Goal: Register for event/course

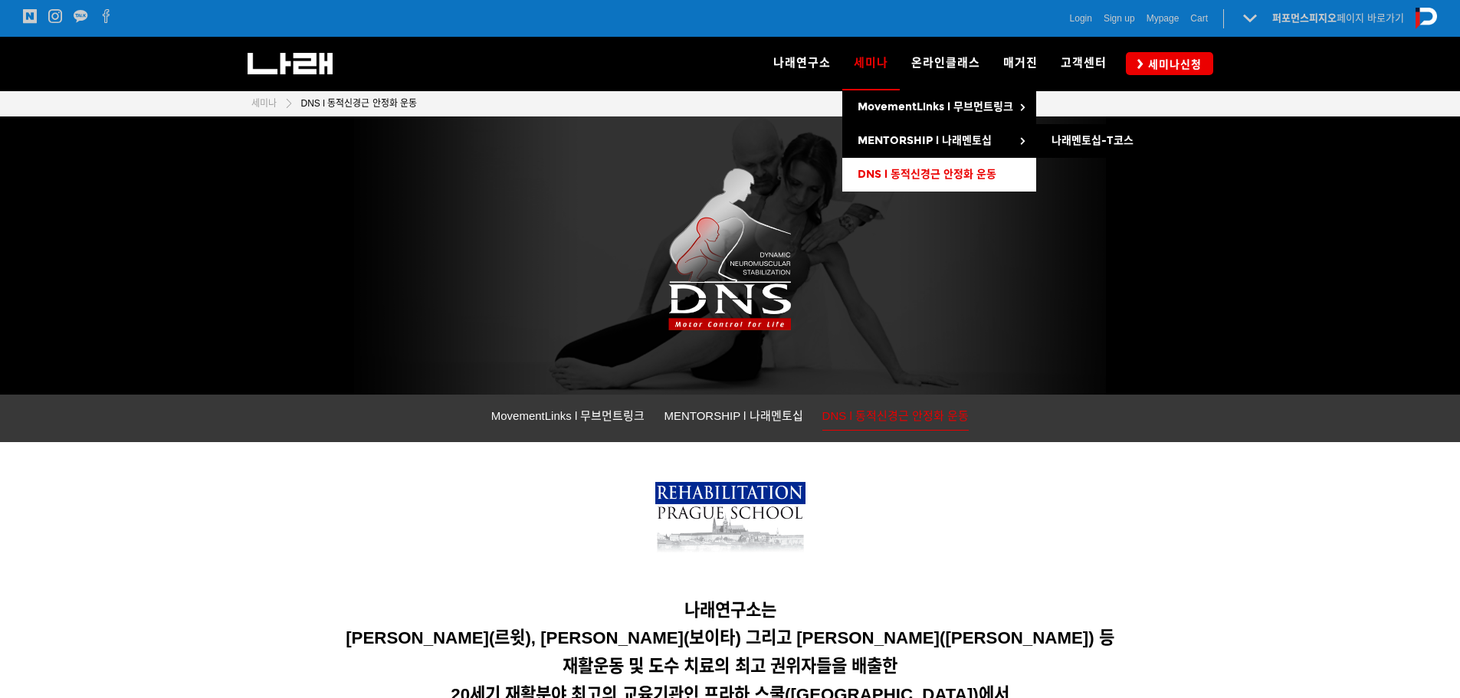
click at [875, 169] on span "DNS l 동적신경근 안정화 운동" at bounding box center [927, 174] width 139 height 13
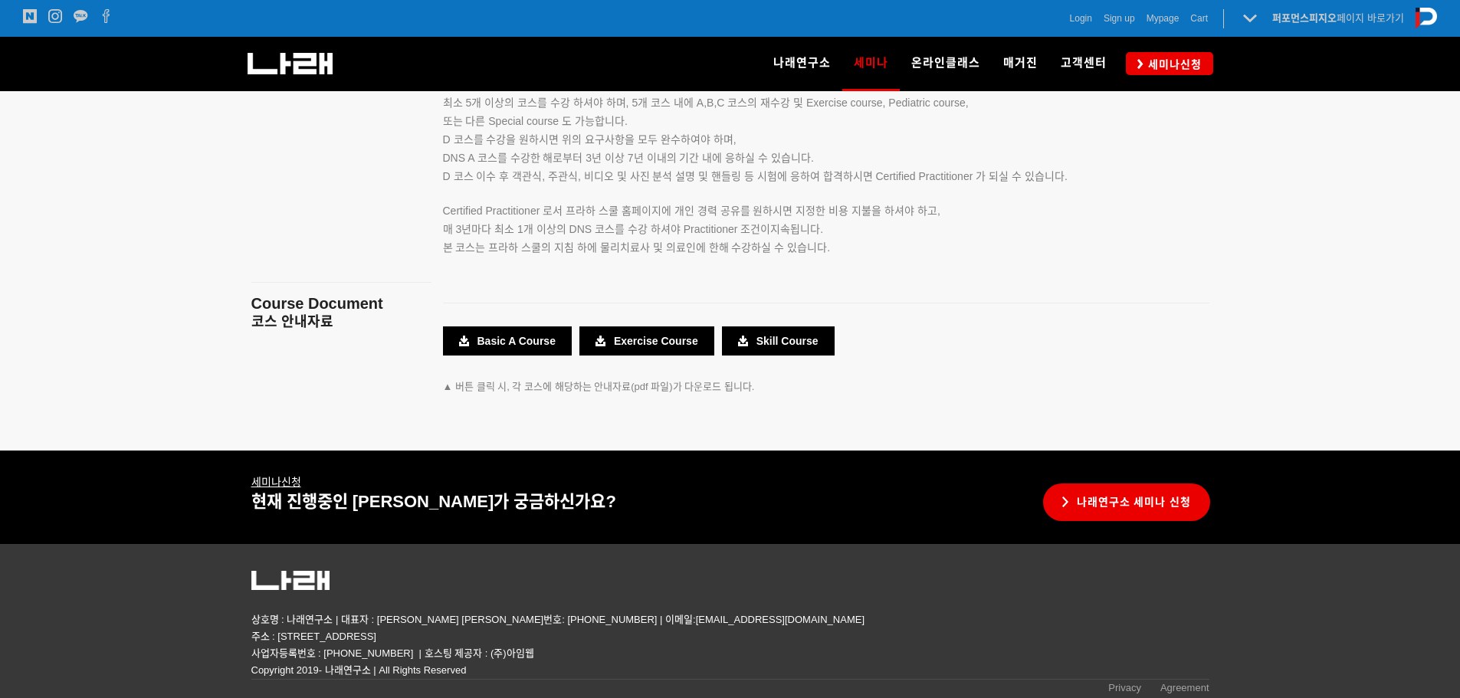
scroll to position [2767, 0]
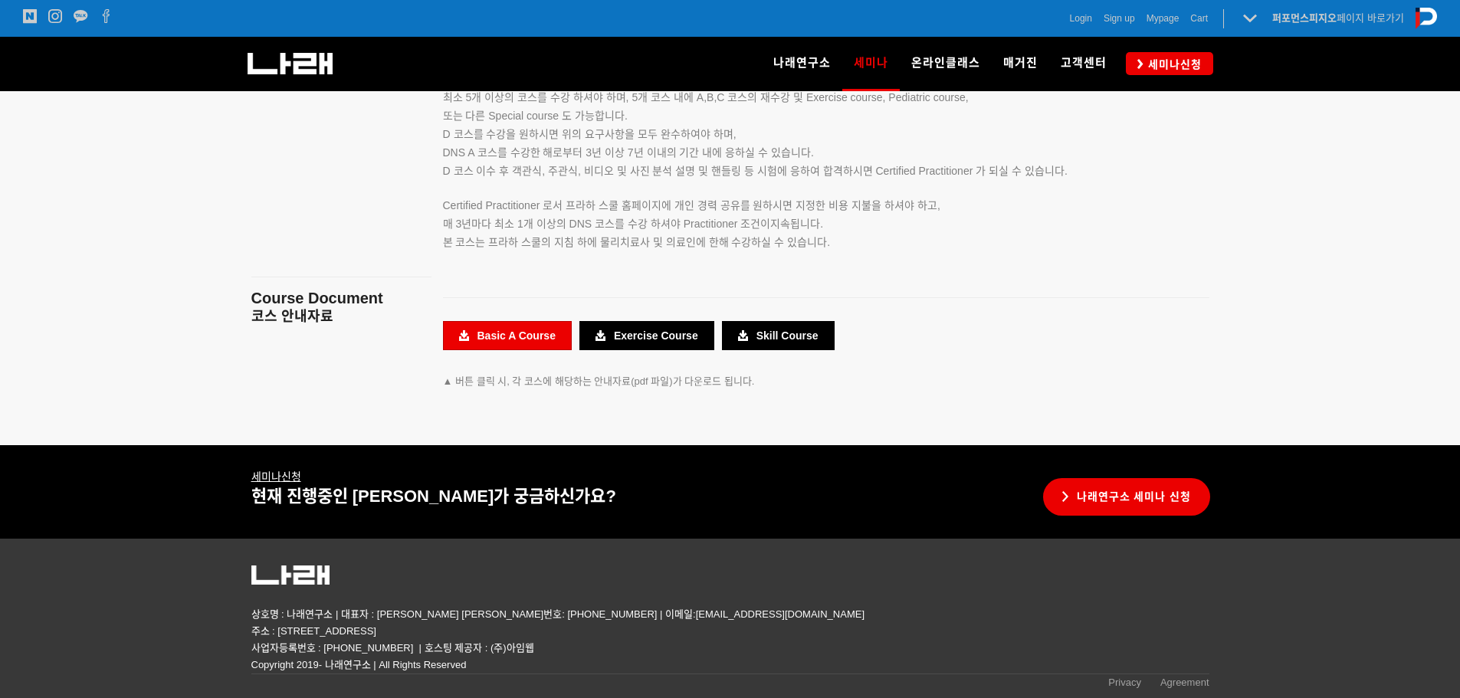
click at [474, 342] on link "Basic A Course" at bounding box center [507, 335] width 129 height 29
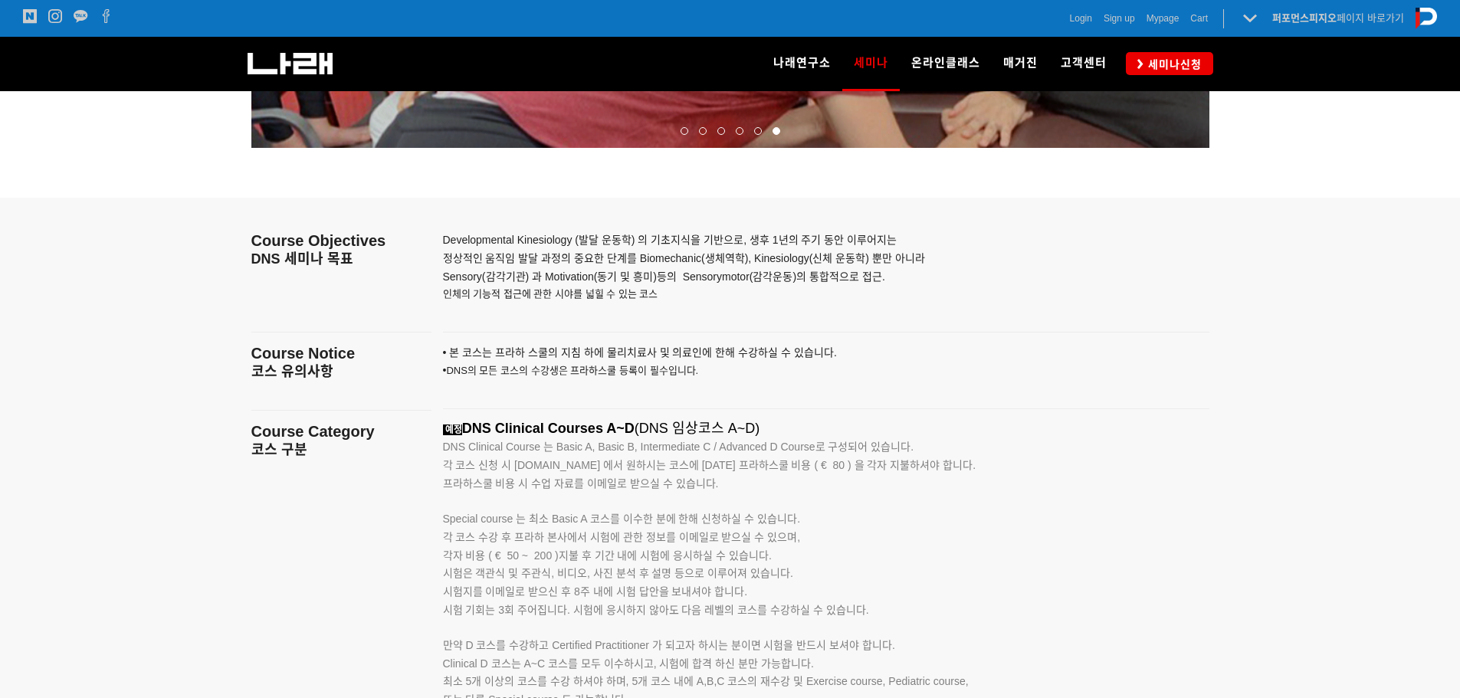
scroll to position [2154, 0]
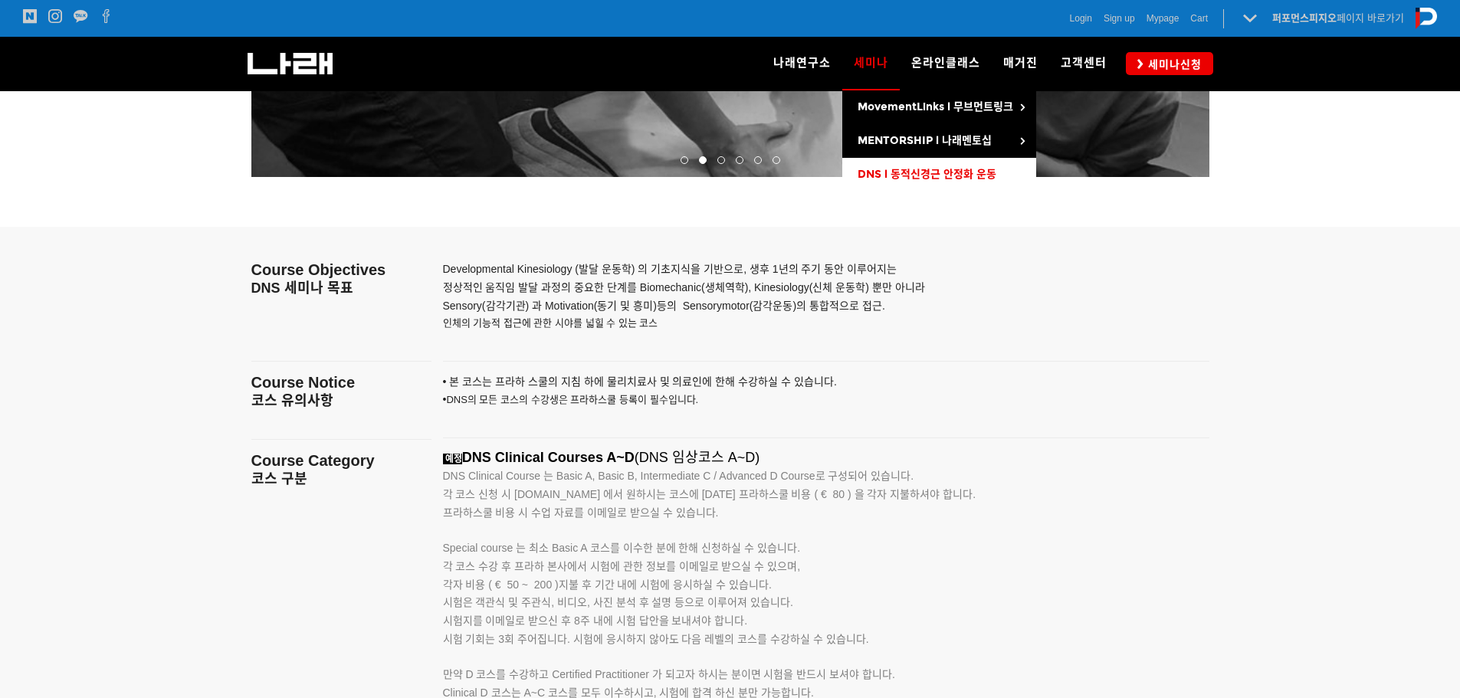
click at [910, 172] on span "DNS l 동적신경근 안정화 운동" at bounding box center [927, 174] width 139 height 13
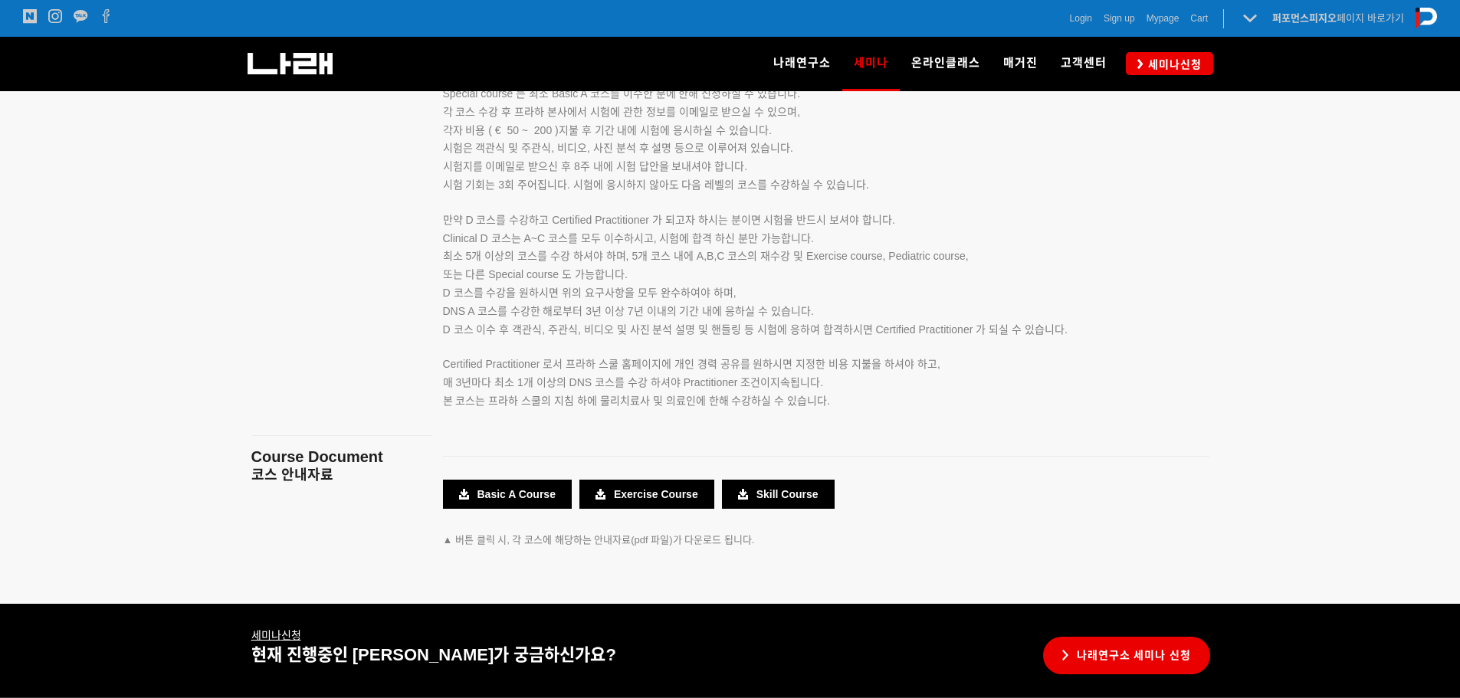
scroll to position [2767, 0]
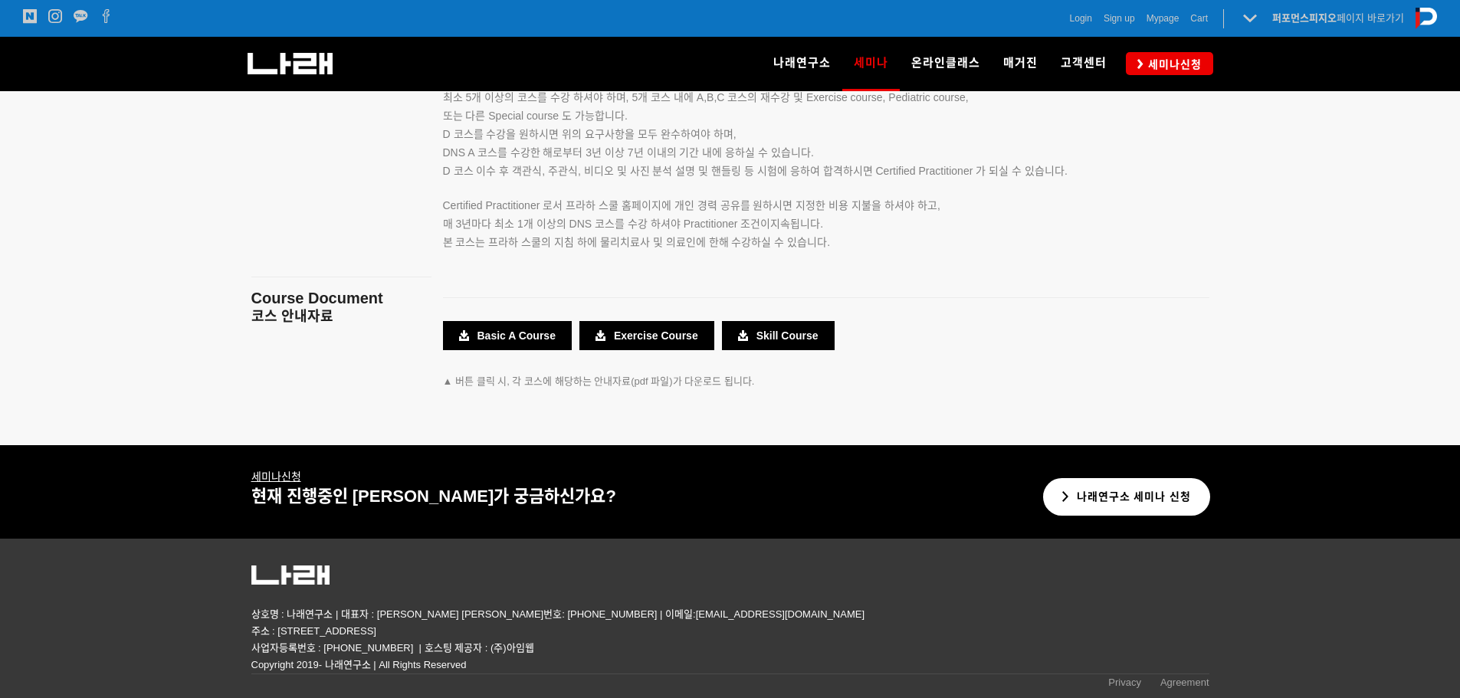
click at [1127, 485] on link "나래연구소 세미나 신청" at bounding box center [1127, 497] width 168 height 38
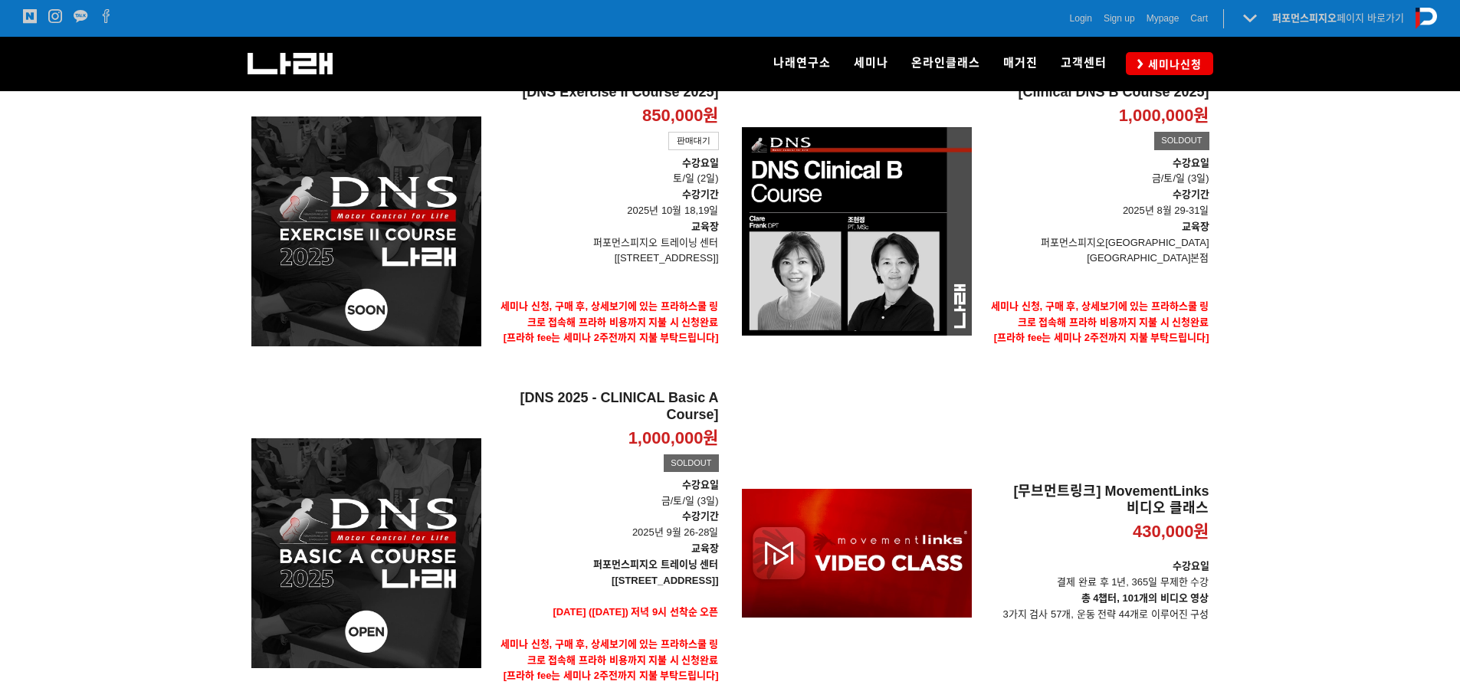
scroll to position [408, 0]
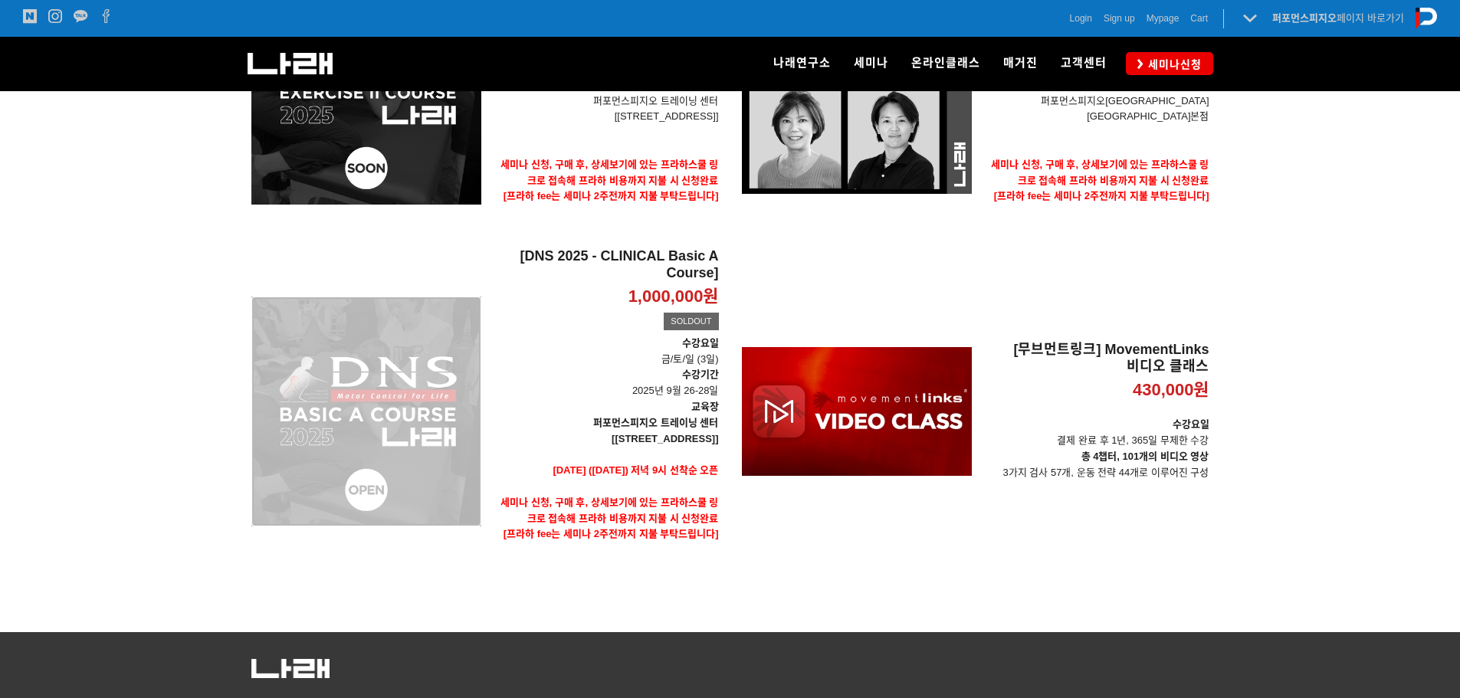
click at [426, 493] on div "[DNS 2025 - CLINICAL Basic A Course] 1,000,000원 TIME SALE SOLDOUT" at bounding box center [366, 411] width 230 height 326
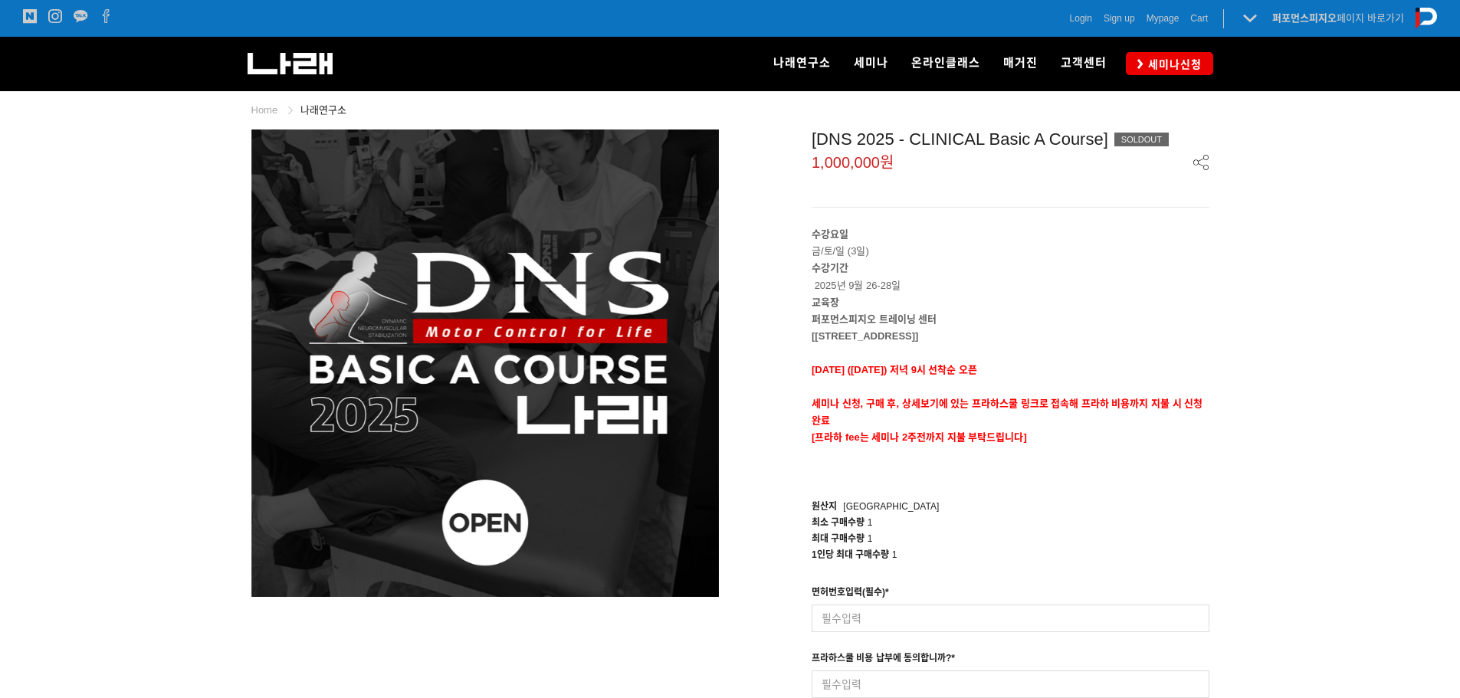
scroll to position [205, 0]
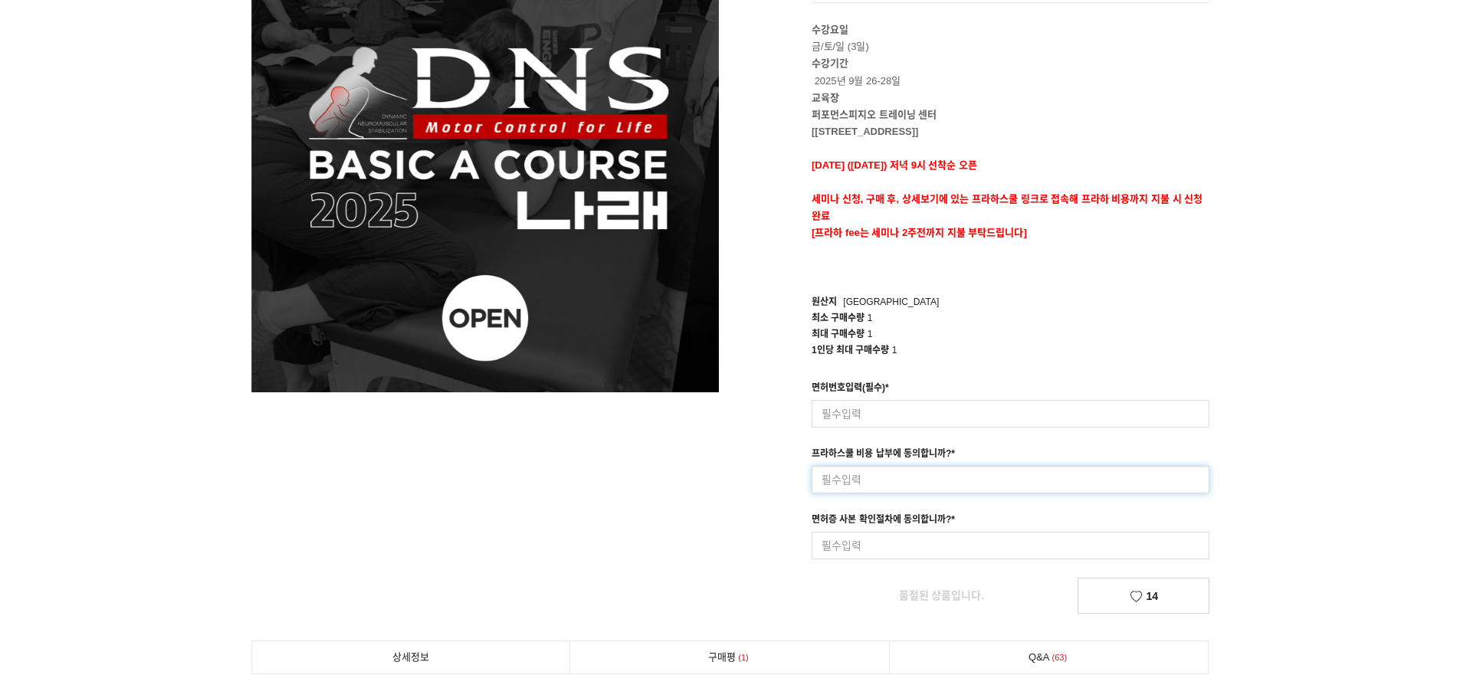
click at [886, 480] on input at bounding box center [1011, 480] width 398 height 28
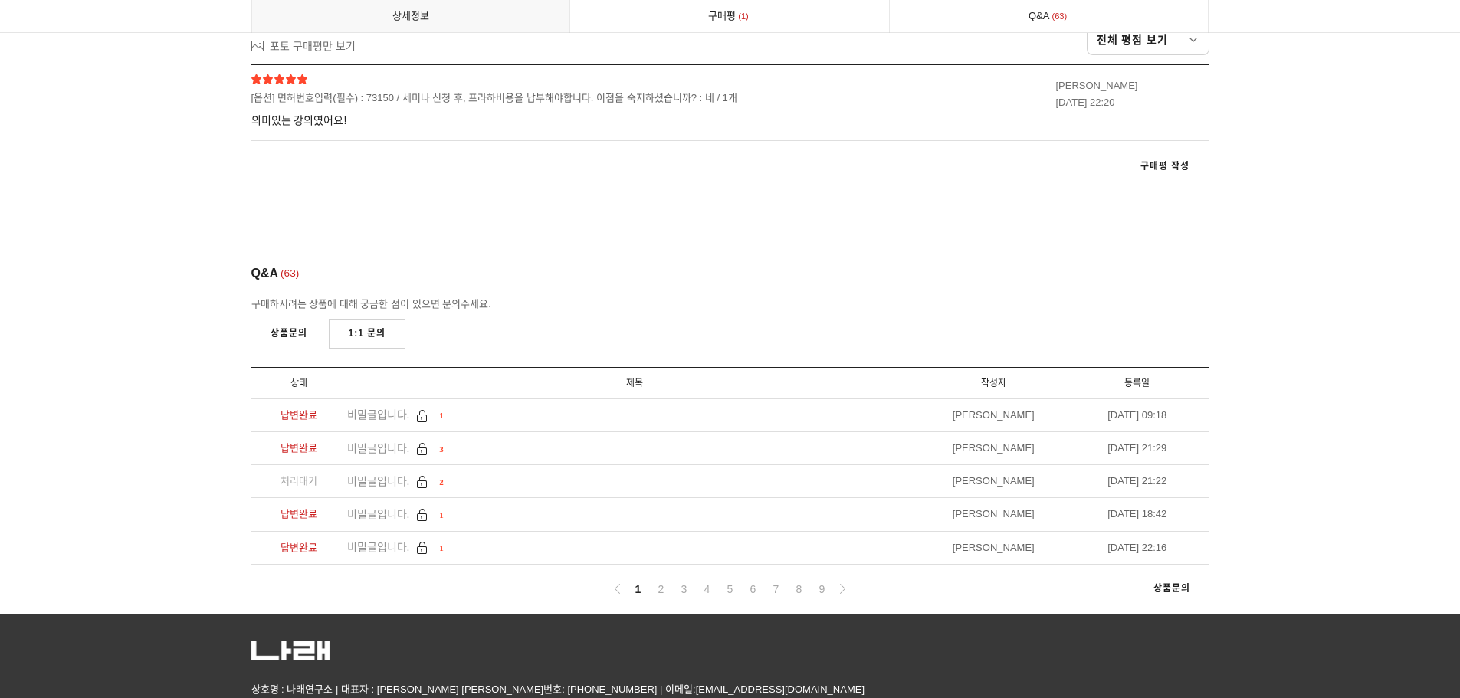
scroll to position [8578, 0]
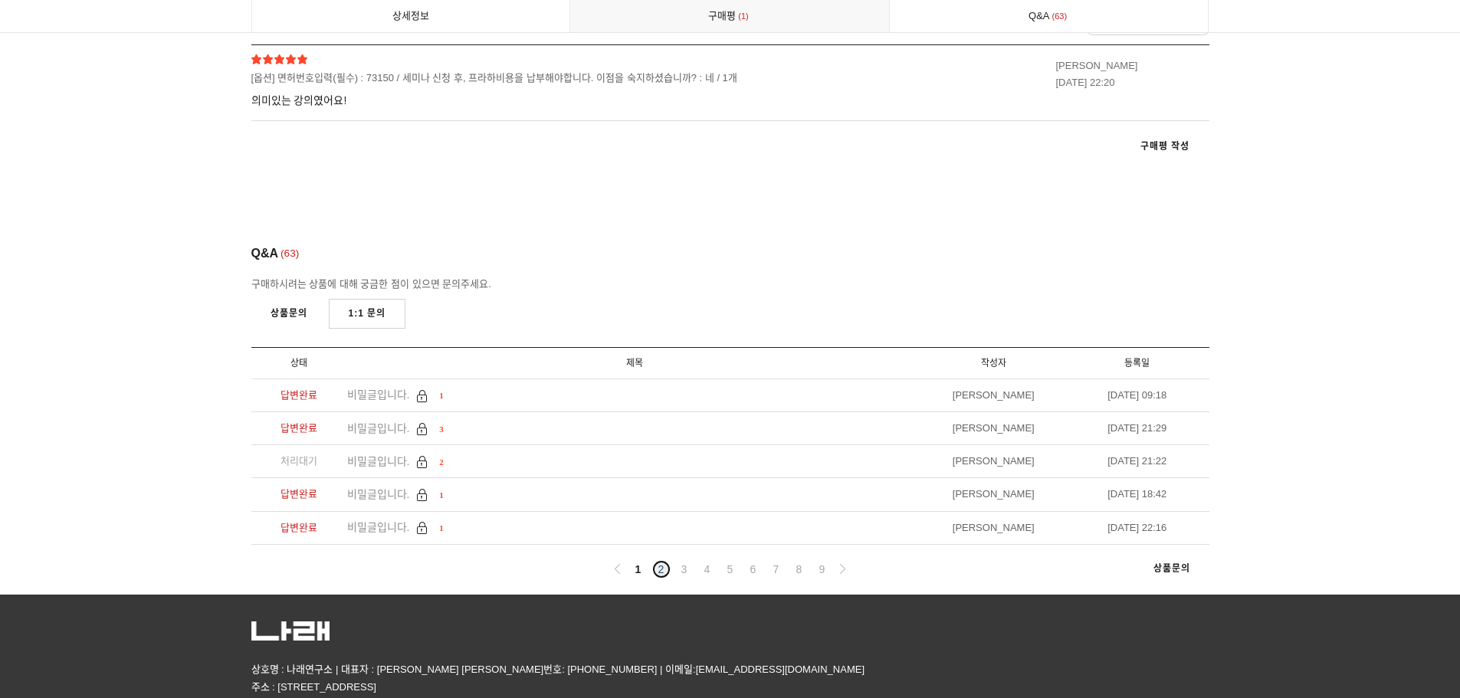
click at [657, 560] on link "2" at bounding box center [661, 569] width 18 height 18
click at [684, 560] on link "3" at bounding box center [684, 569] width 18 height 18
click at [704, 560] on link "4" at bounding box center [707, 569] width 18 height 18
click at [725, 560] on link "5" at bounding box center [730, 569] width 18 height 18
click at [753, 560] on link "6" at bounding box center [753, 569] width 18 height 18
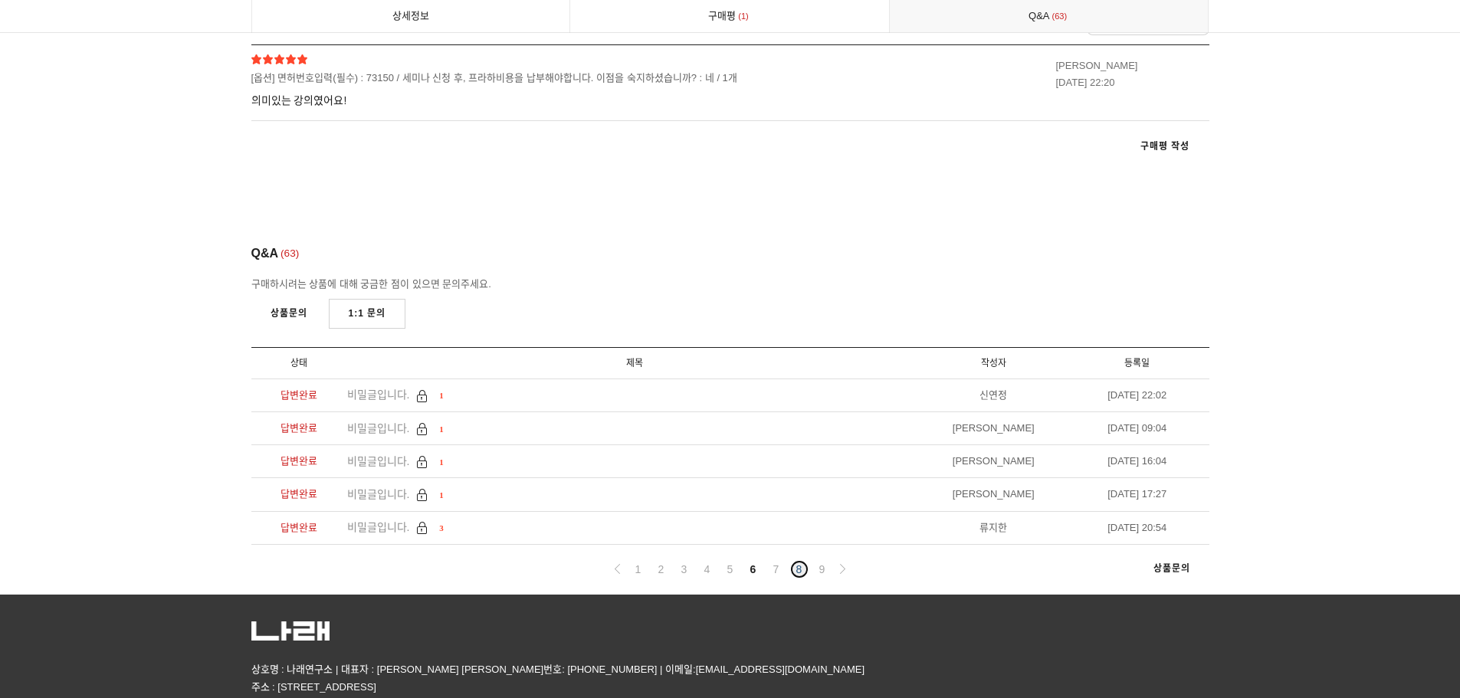
click at [791, 560] on link "8" at bounding box center [799, 569] width 18 height 18
click at [822, 560] on link "9" at bounding box center [822, 569] width 18 height 18
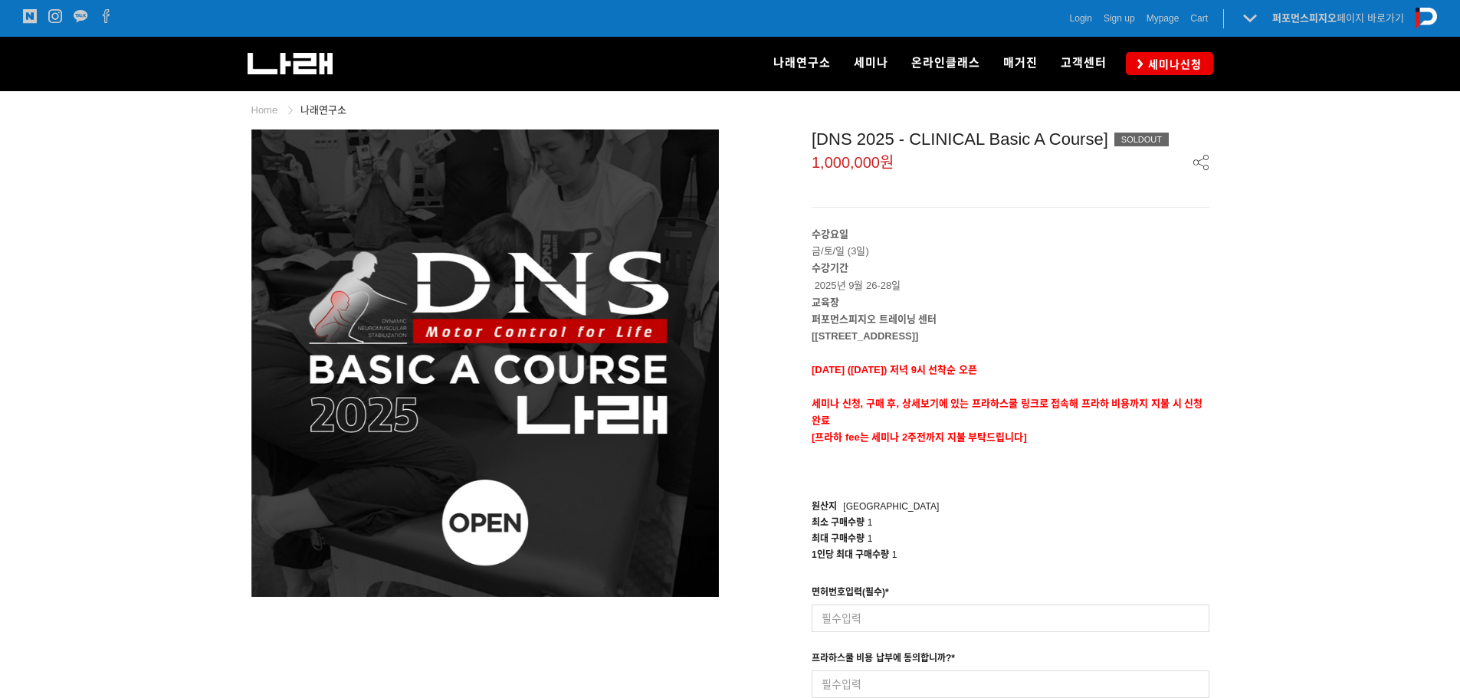
scroll to position [205, 0]
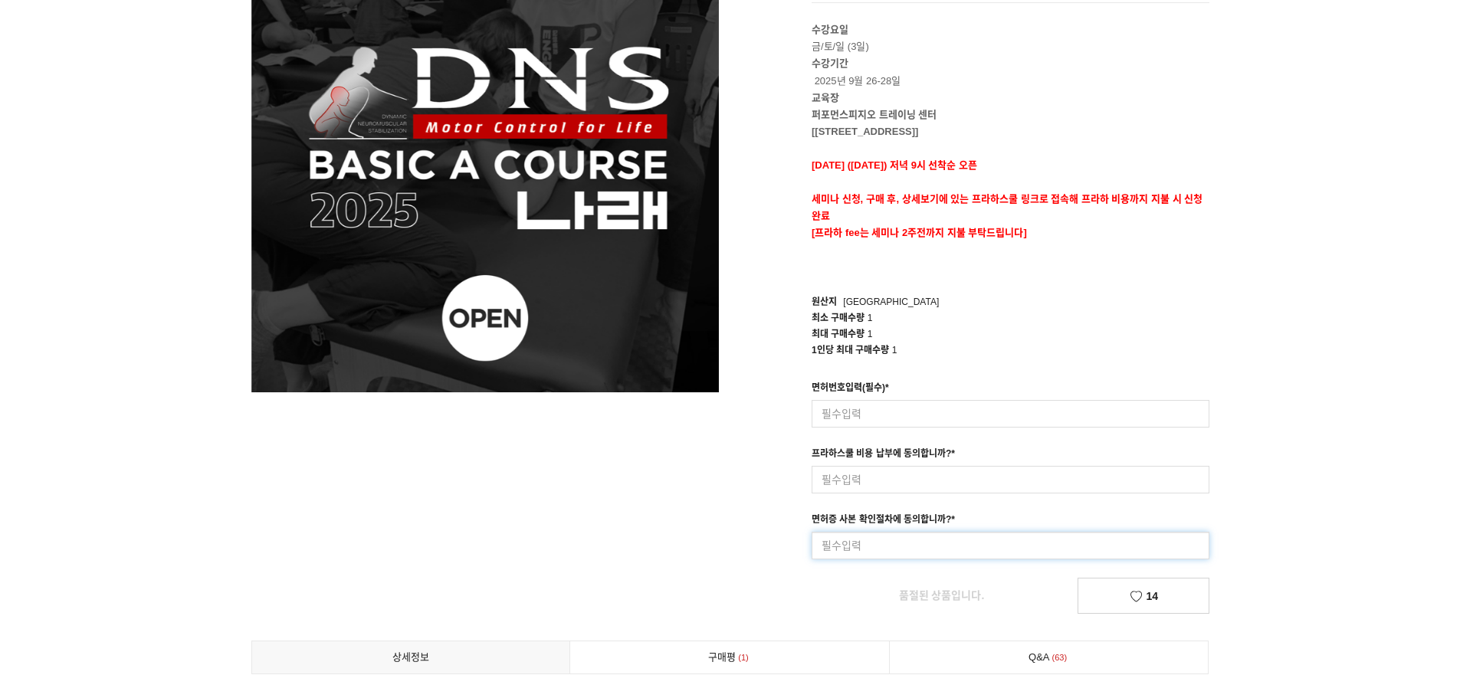
click at [906, 541] on input at bounding box center [1011, 546] width 398 height 28
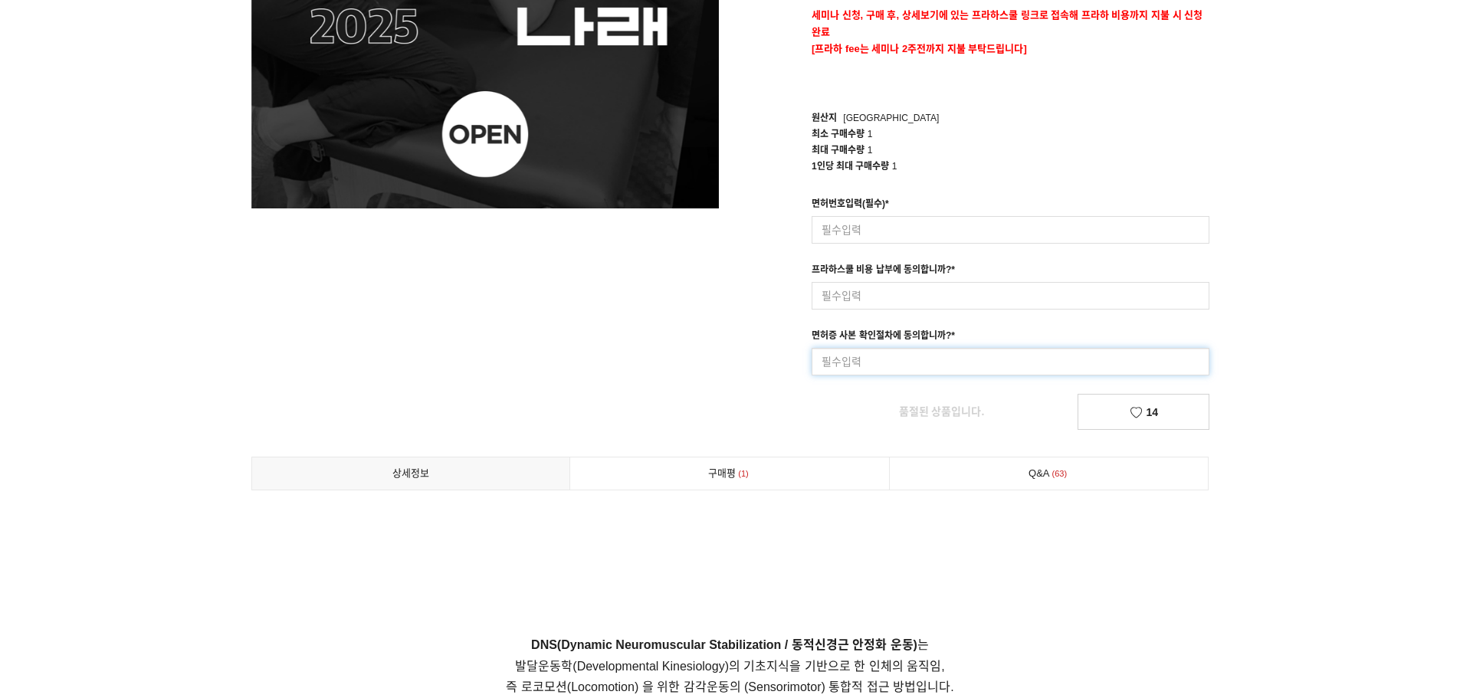
scroll to position [613, 0]
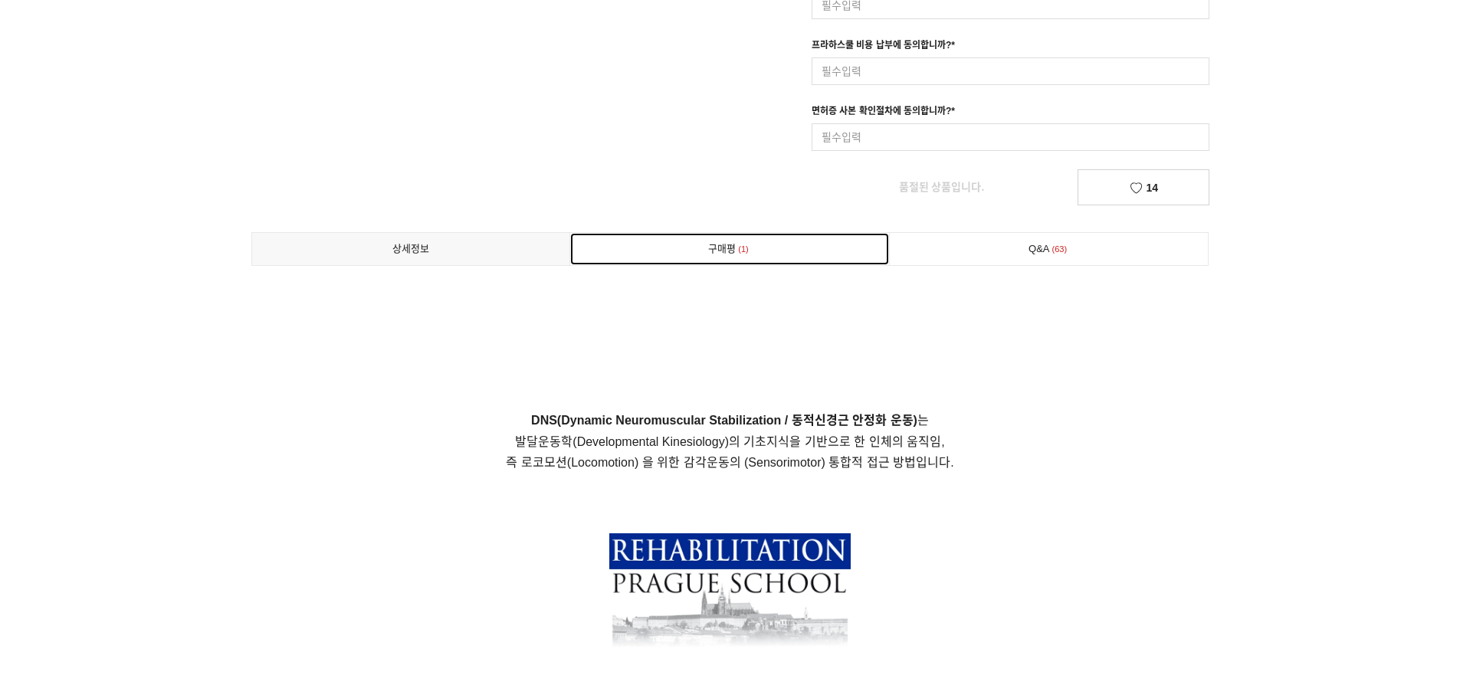
click at [811, 251] on link "구매평 1" at bounding box center [729, 249] width 319 height 32
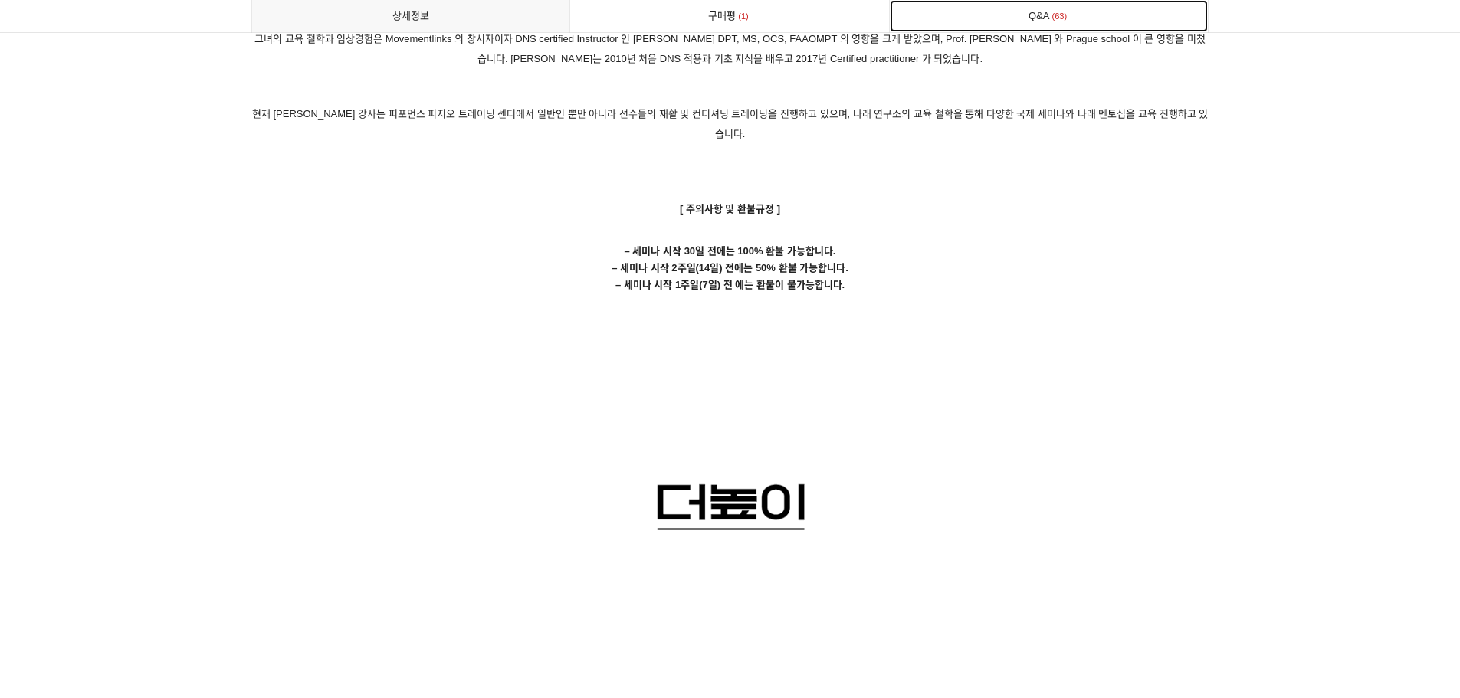
click at [1012, 6] on link "Q&A 63" at bounding box center [1049, 16] width 319 height 32
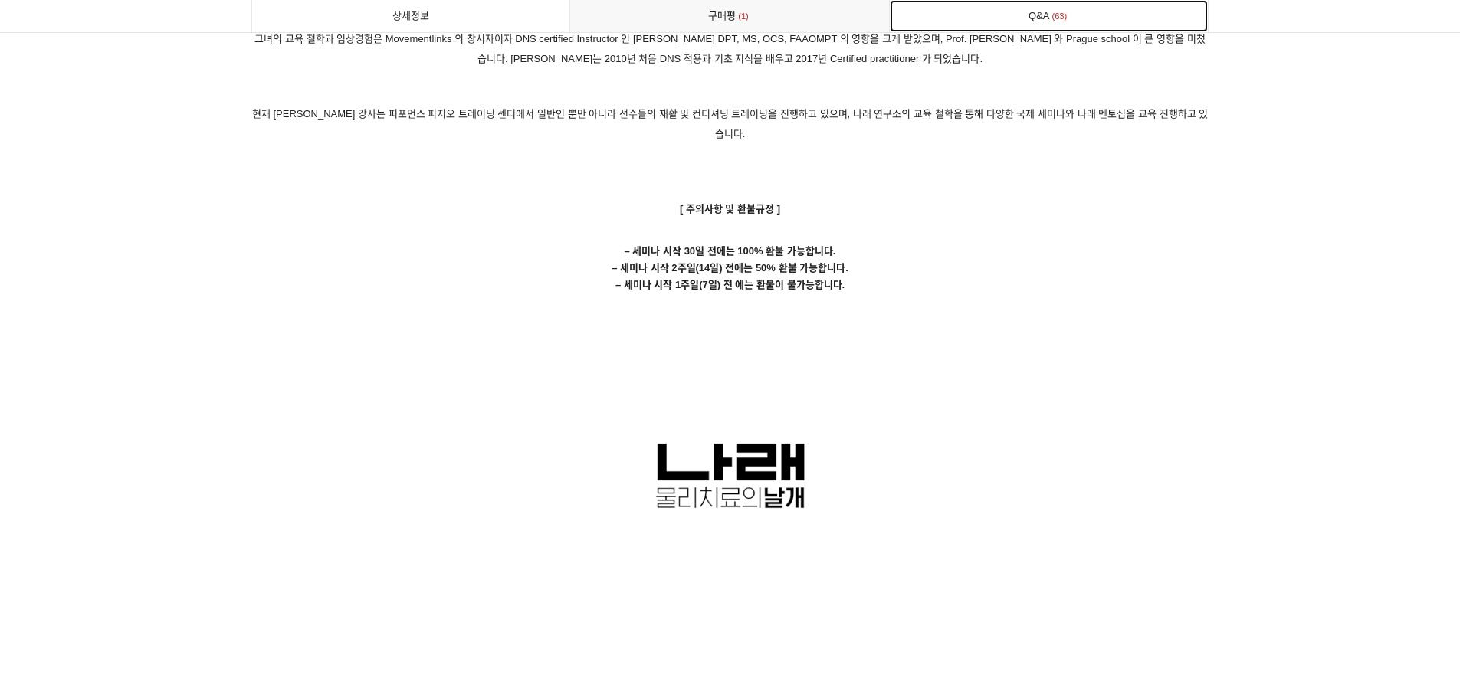
scroll to position [8578, 0]
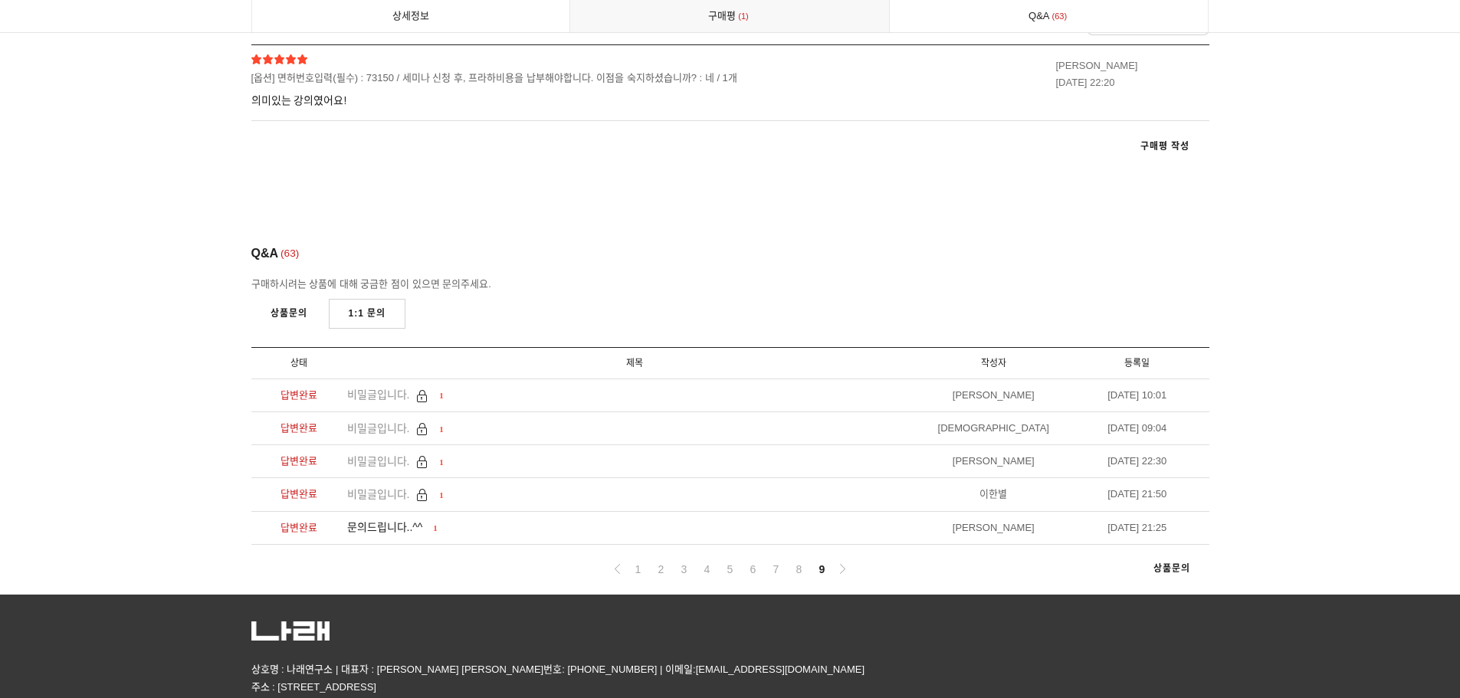
click at [398, 512] on li "문의드립니다..^^ 1" at bounding box center [634, 528] width 575 height 33
click at [379, 521] on span "문의드립니다..^^" at bounding box center [385, 527] width 76 height 12
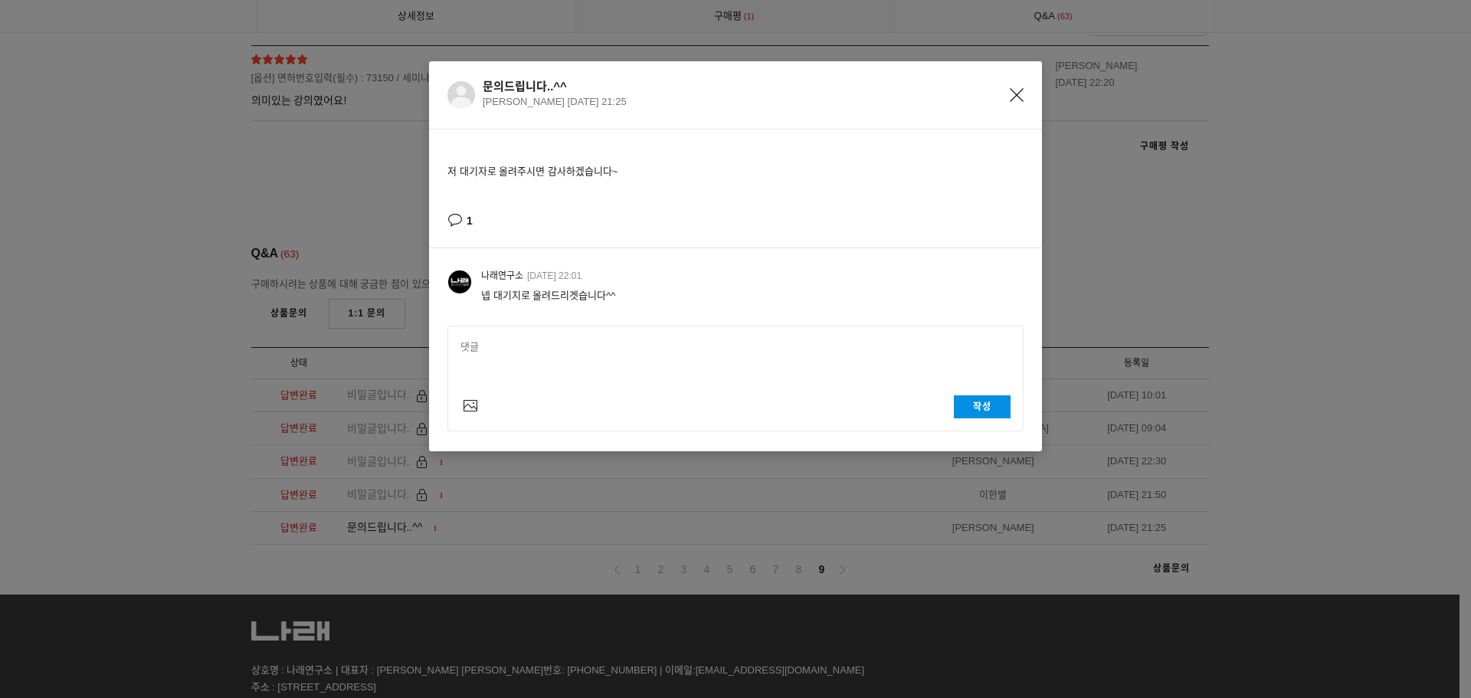
click at [497, 525] on div "문의드립니다..^^ 정승혜 2021-12-12 21:25 저 대기자로 올려주시면 감사하겠습니다~ 1 나래연구소 2021-12-12 22:01 …" at bounding box center [735, 349] width 1471 height 698
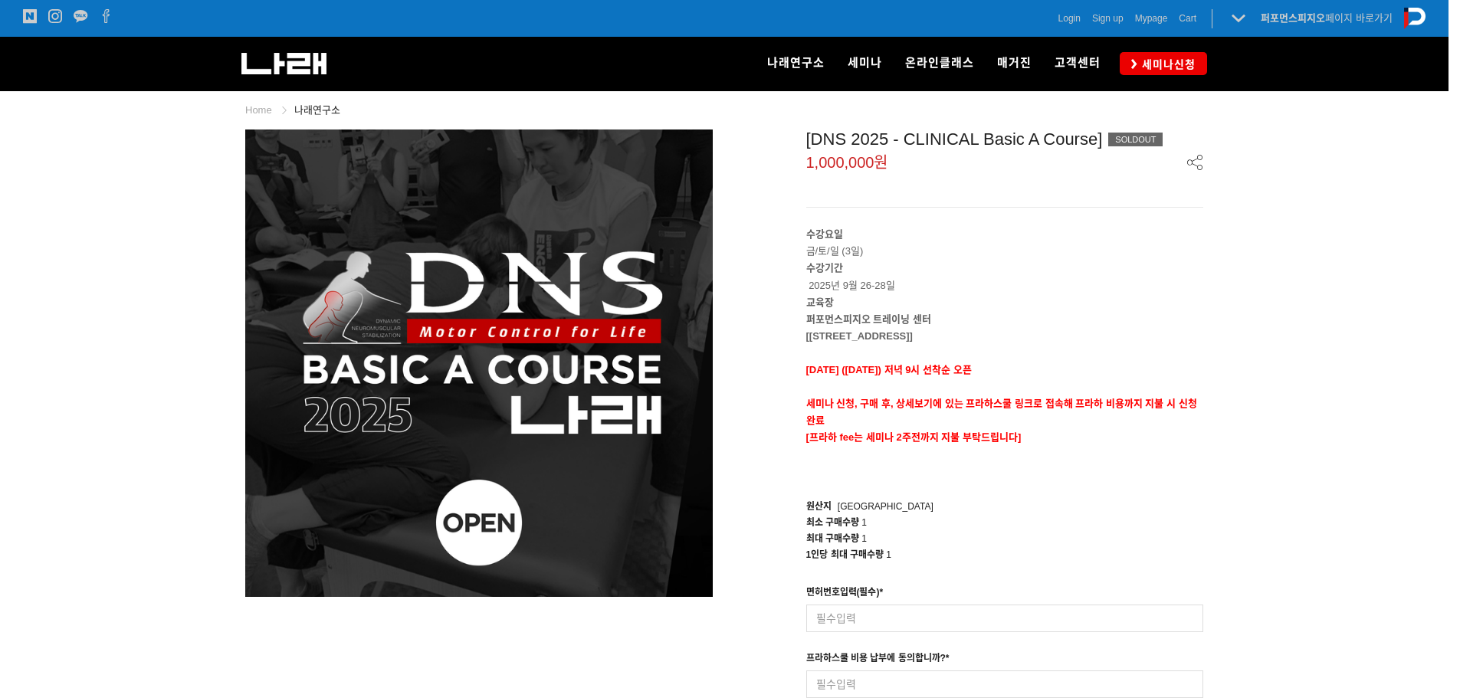
drag, startPoint x: 497, startPoint y: 525, endPoint x: 354, endPoint y: 260, distance: 301.4
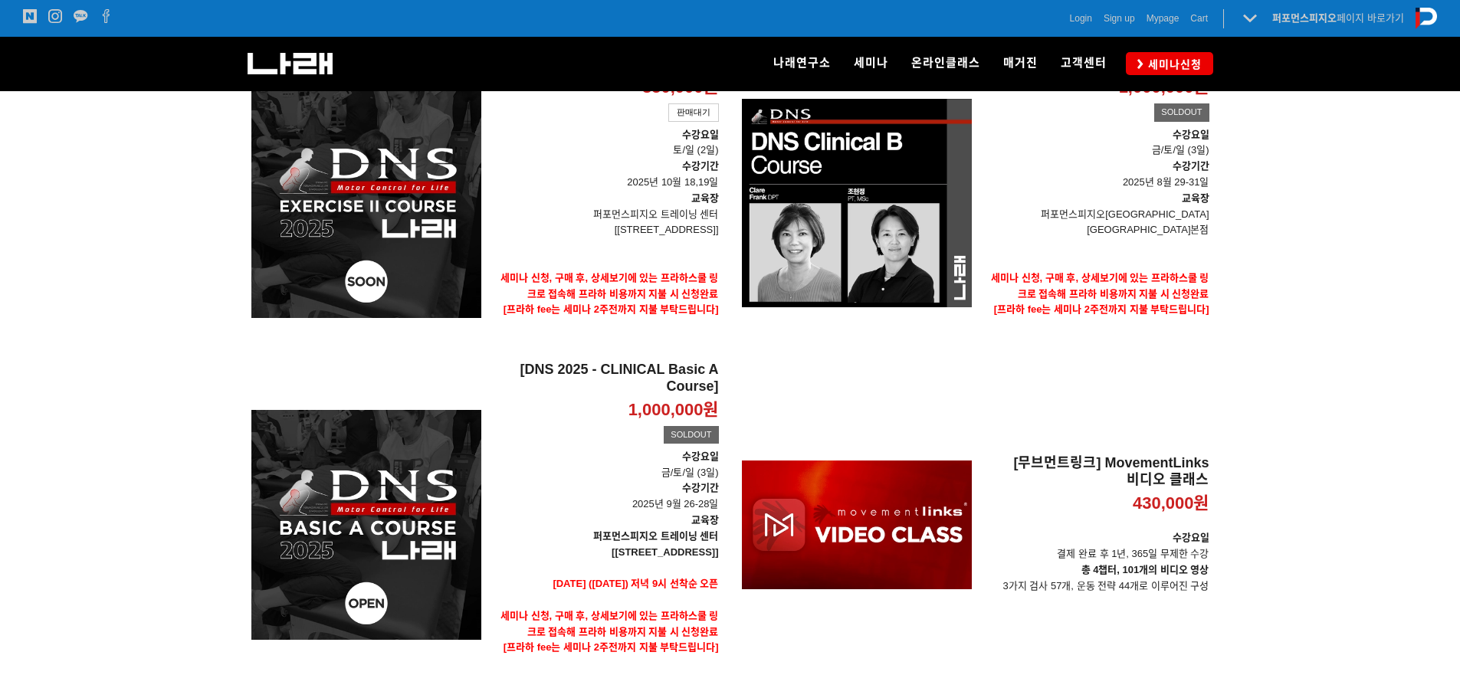
scroll to position [502, 0]
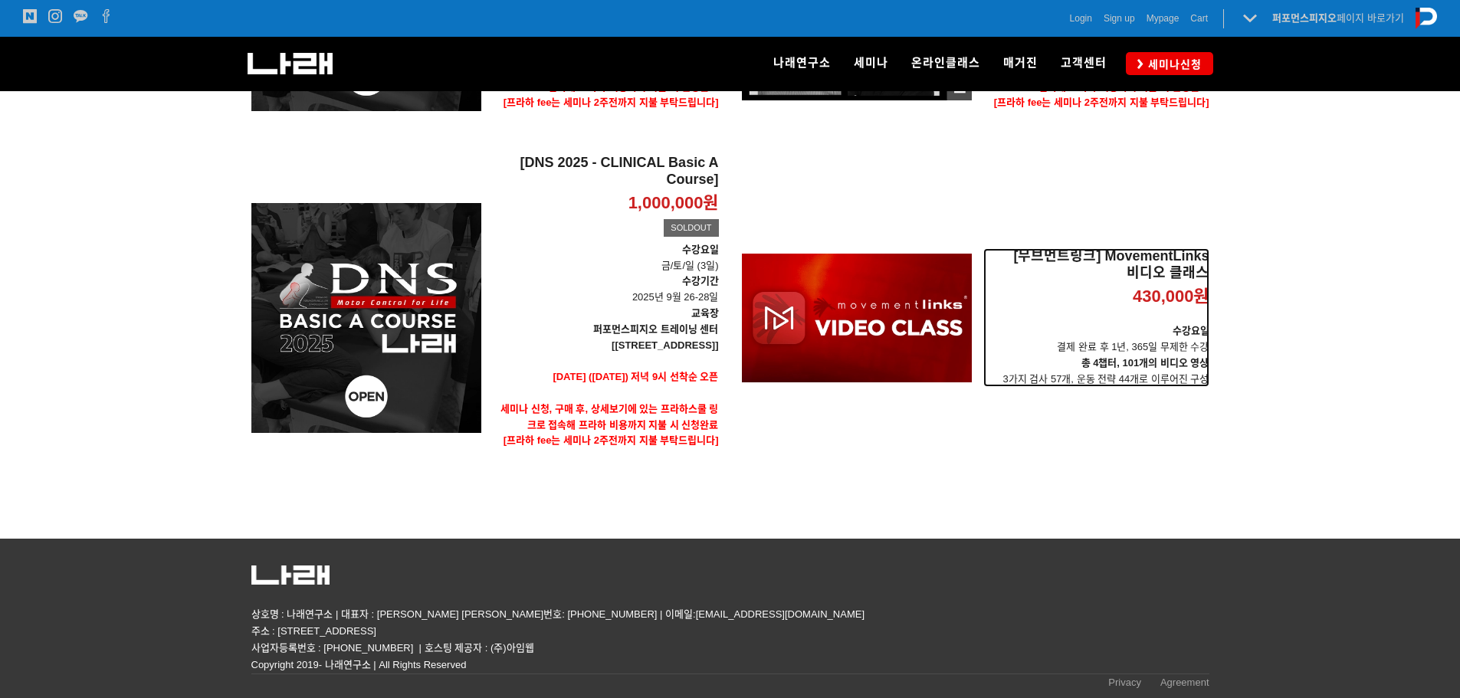
click at [1097, 259] on h2 "[무브먼트링크] MovementLinks 비디오 클래스" at bounding box center [1096, 264] width 226 height 33
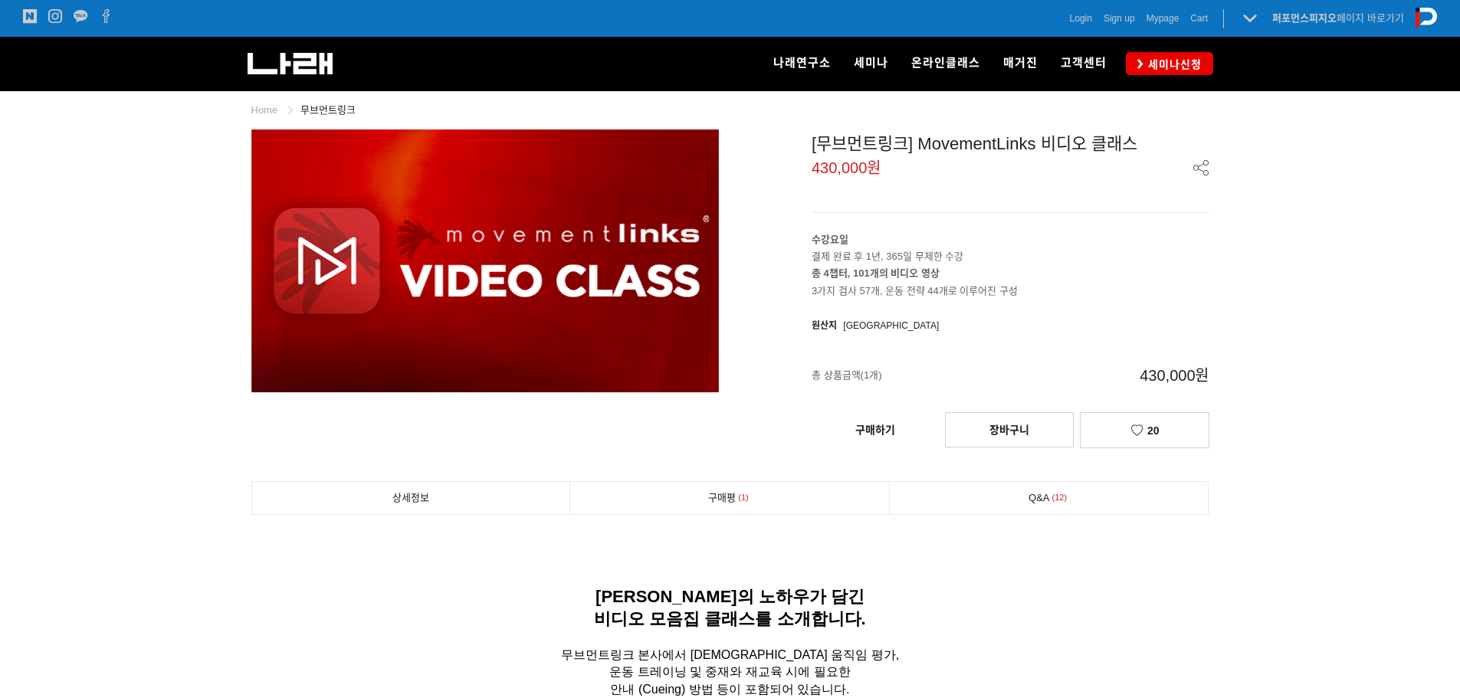
scroll to position [205, 0]
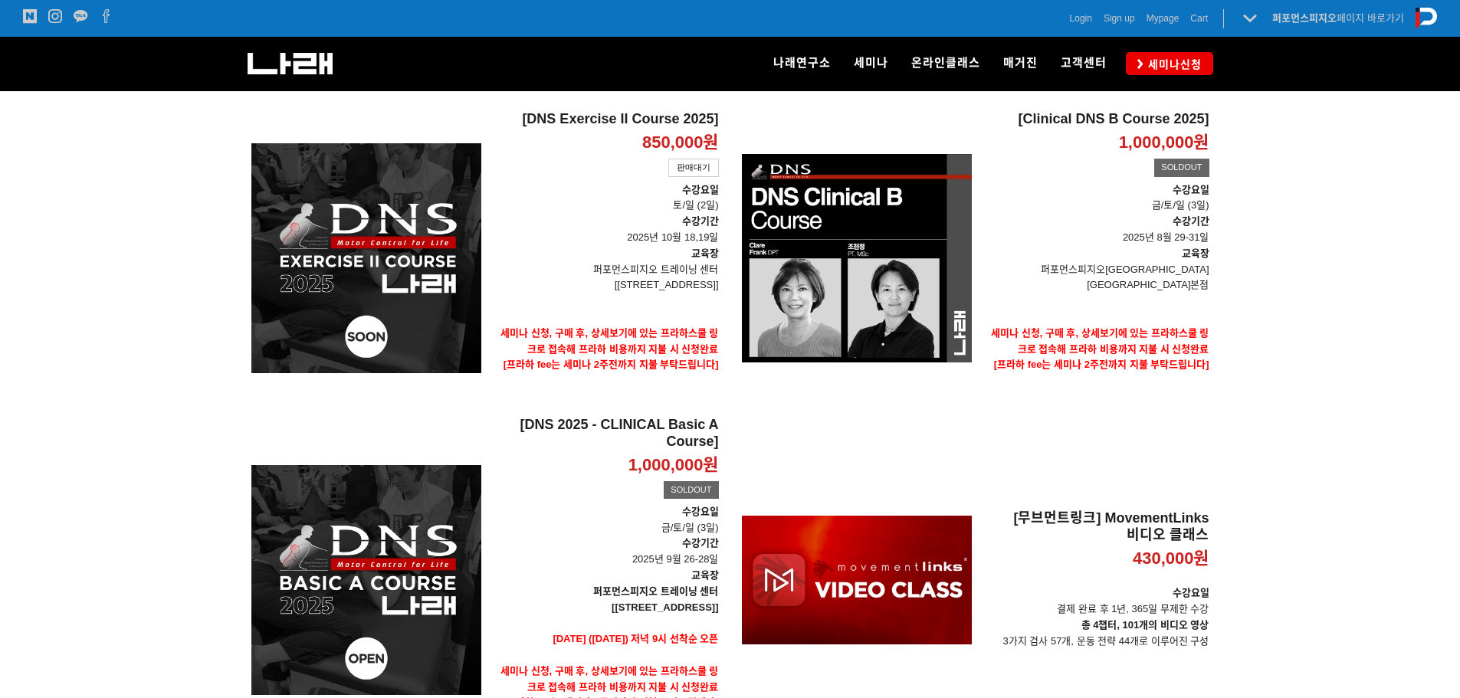
scroll to position [297, 0]
